Goal: Information Seeking & Learning: Learn about a topic

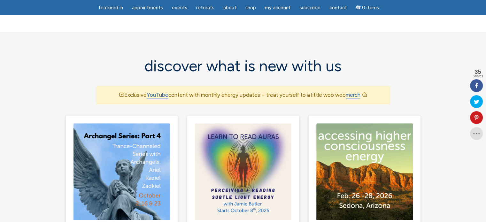
scroll to position [447, 0]
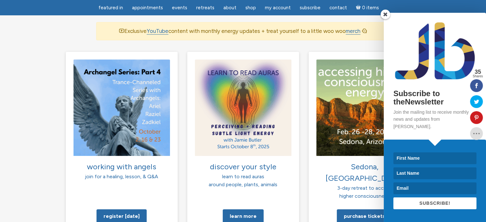
click at [385, 19] on span at bounding box center [385, 15] width 10 height 10
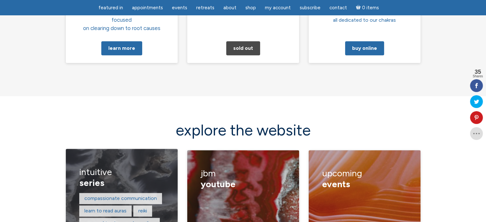
scroll to position [862, 0]
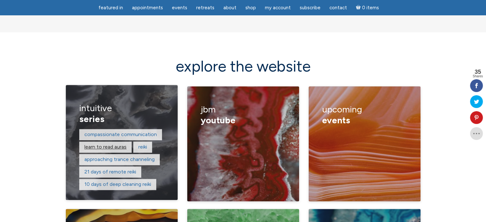
click at [97, 144] on link "learn to read auras" at bounding box center [105, 147] width 42 height 6
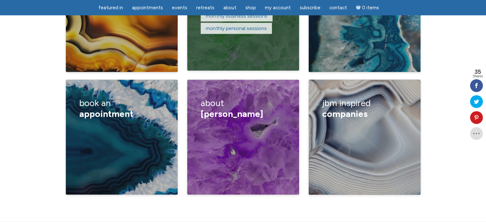
scroll to position [1118, 0]
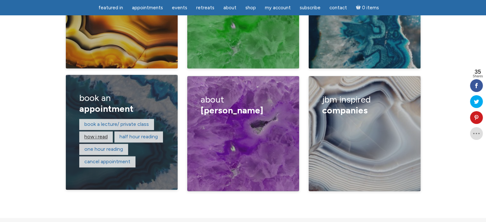
click at [96, 133] on link "How I read" at bounding box center [95, 136] width 23 height 6
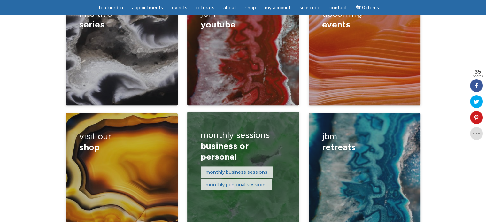
scroll to position [862, 0]
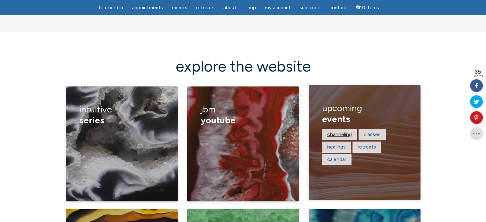
click at [342, 131] on link "channeling" at bounding box center [339, 134] width 25 height 6
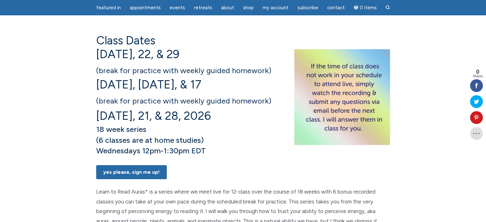
scroll to position [32, 0]
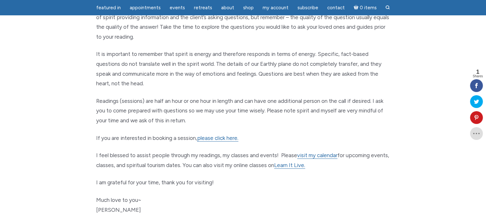
scroll to position [287, 0]
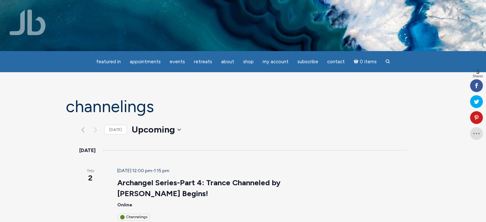
click at [8, 25] on img at bounding box center [243, 26] width 486 height 324
click at [22, 24] on img at bounding box center [28, 23] width 36 height 26
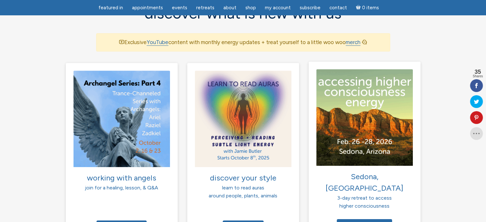
scroll to position [447, 0]
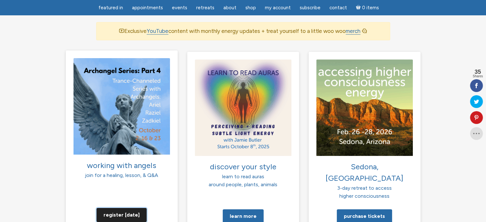
click at [115, 208] on link "Register [DATE]" at bounding box center [121, 215] width 50 height 14
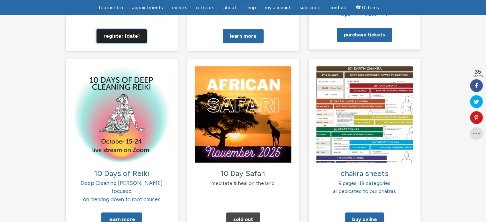
scroll to position [575, 0]
